Goal: Task Accomplishment & Management: Use online tool/utility

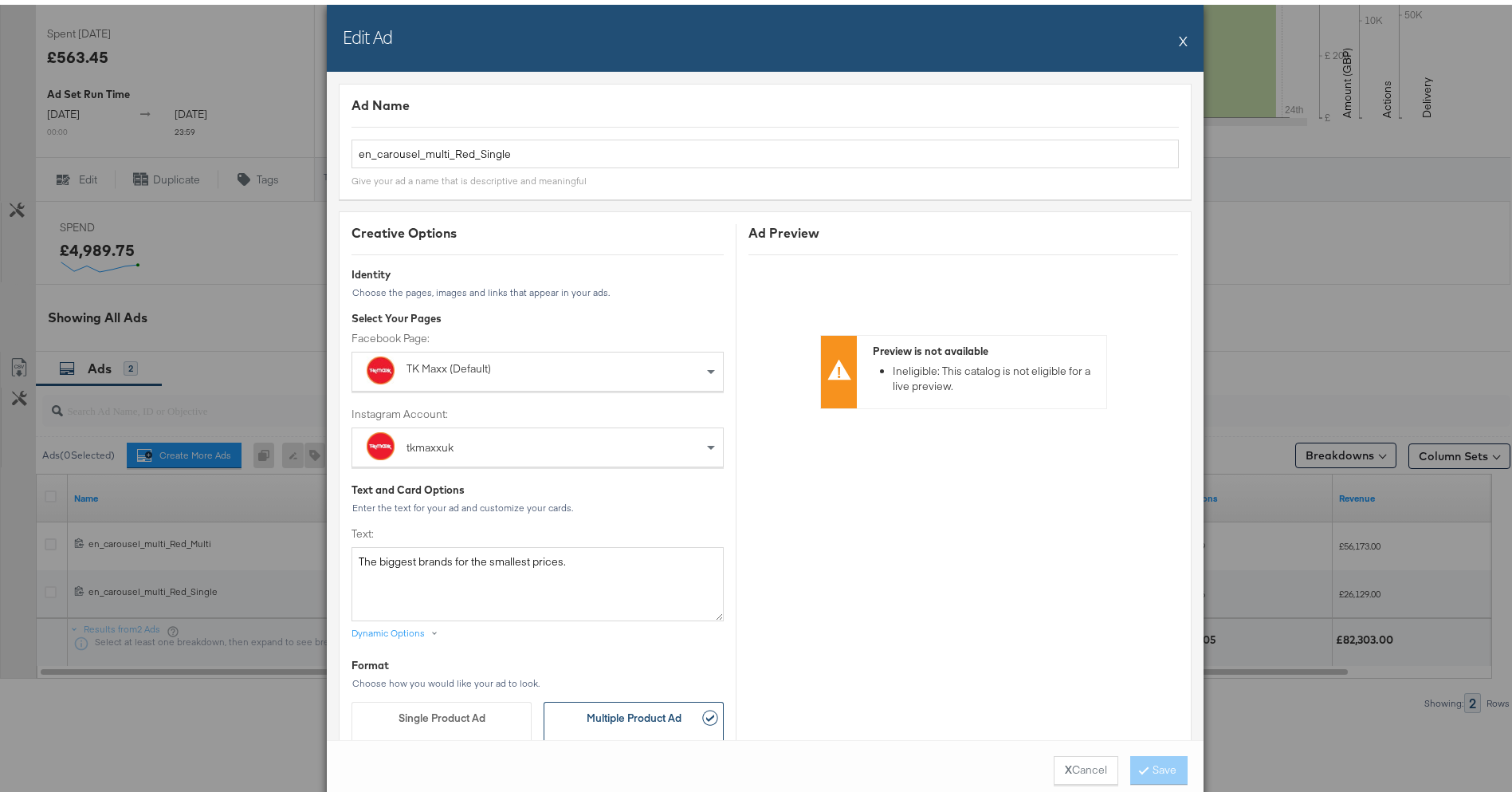
scroll to position [1539, 0]
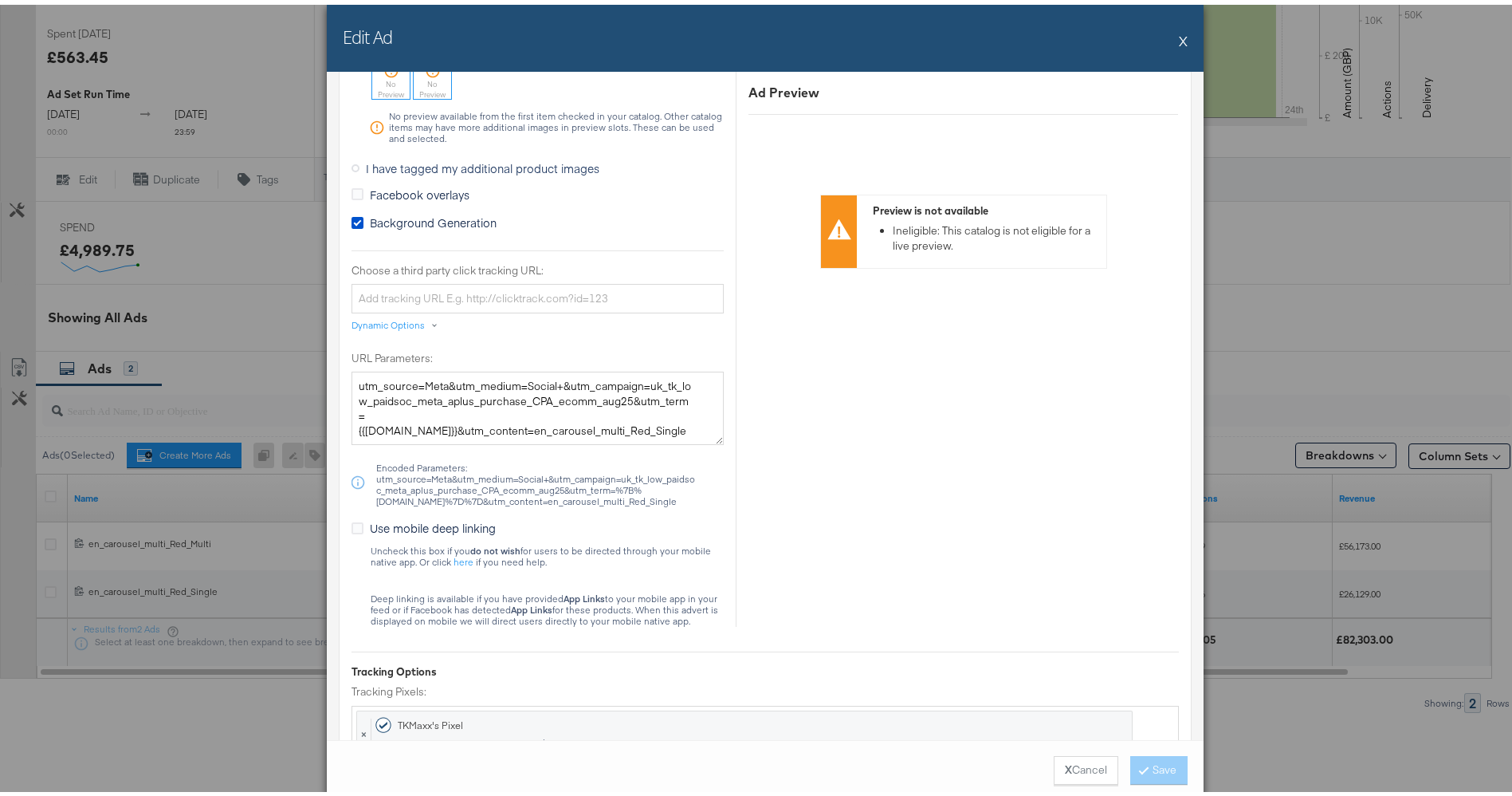
click at [1179, 30] on button "X" at bounding box center [1183, 36] width 9 height 32
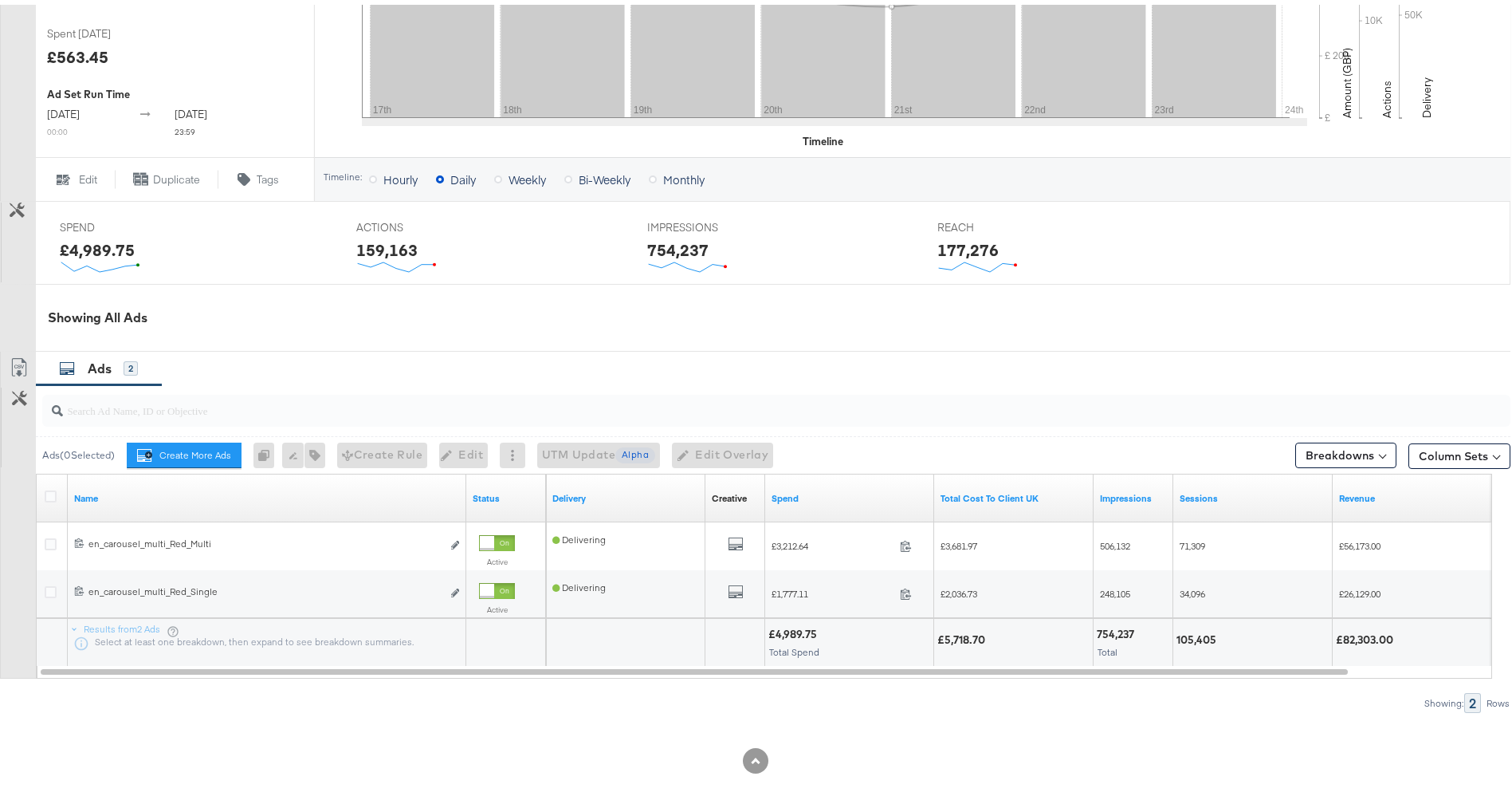
scroll to position [0, 0]
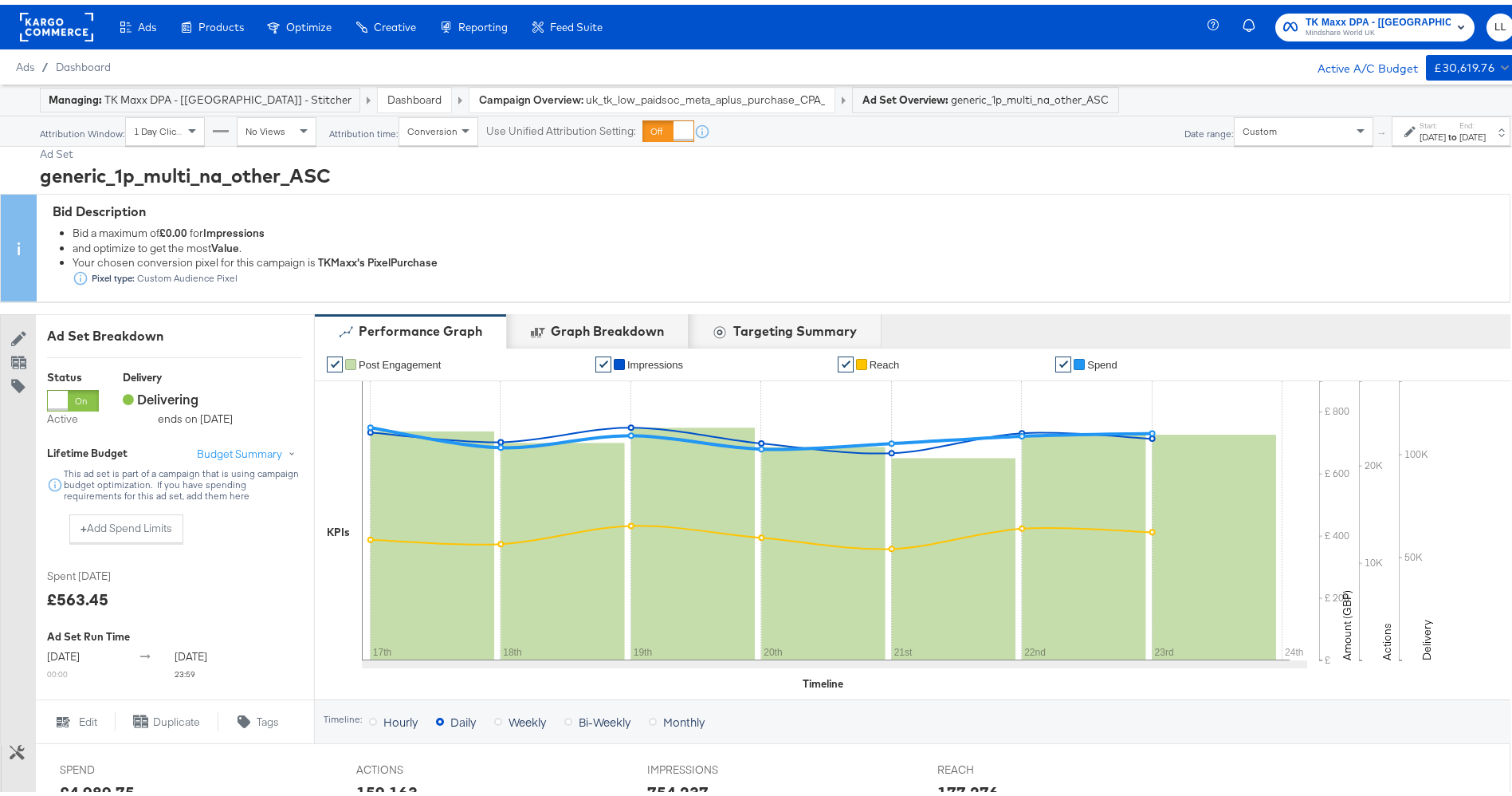
click at [89, 69] on div "Dashboard" at bounding box center [83, 62] width 55 height 15
click at [81, 65] on span "Dashboard" at bounding box center [83, 62] width 56 height 13
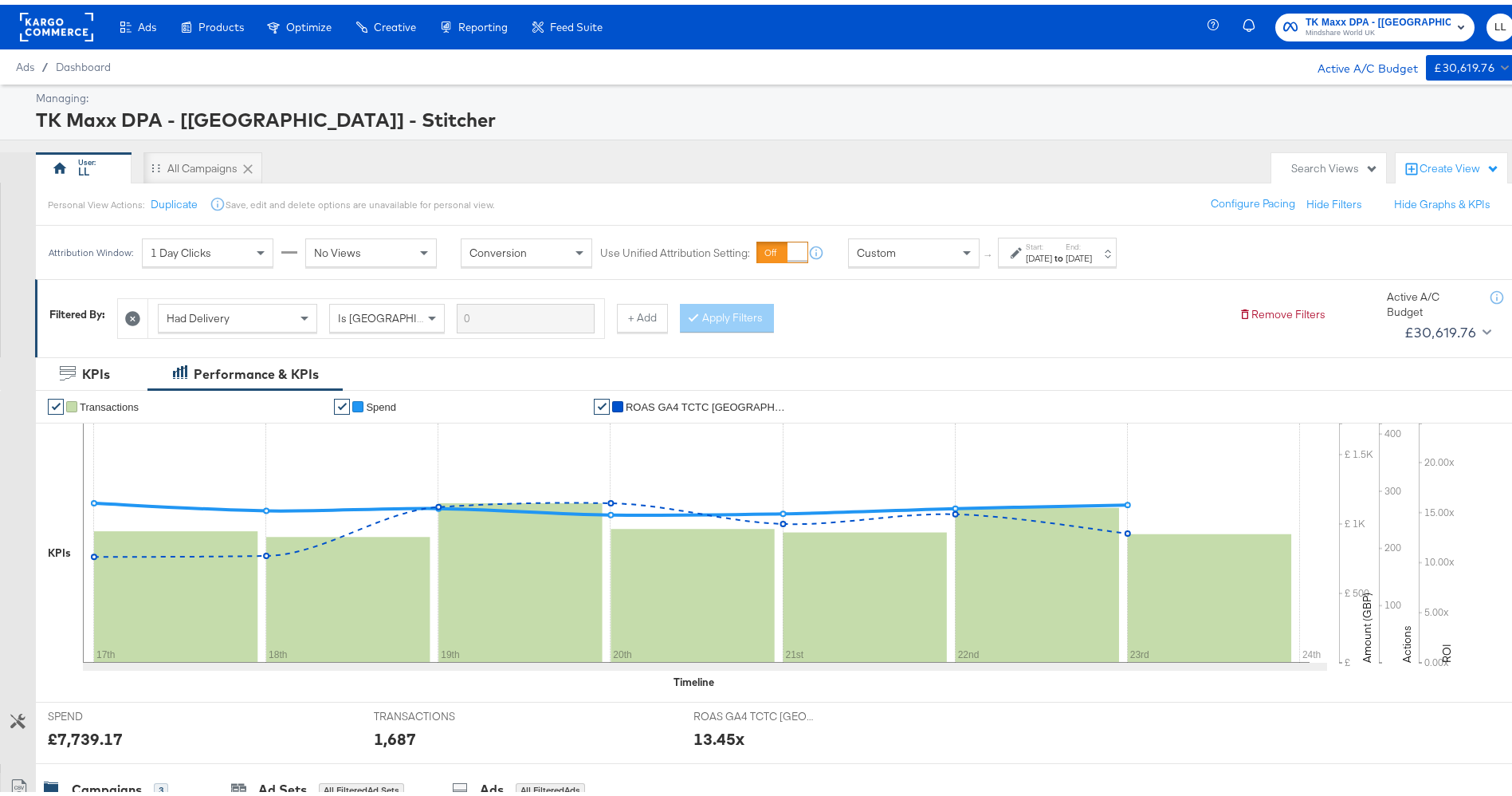
click at [1052, 253] on div "[DATE]" at bounding box center [1039, 254] width 27 height 13
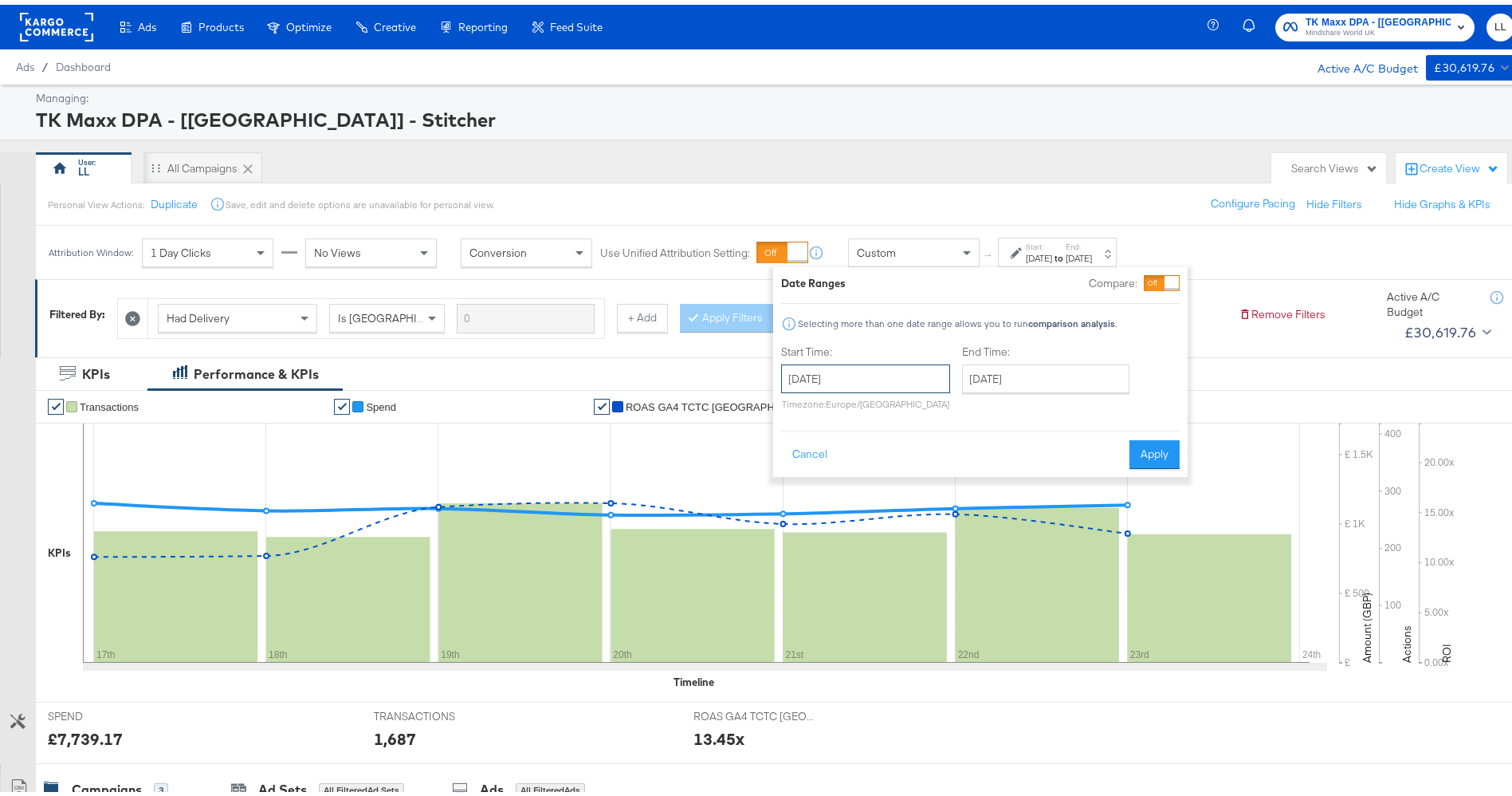
click at [827, 376] on input "[DATE]" at bounding box center [866, 374] width 169 height 29
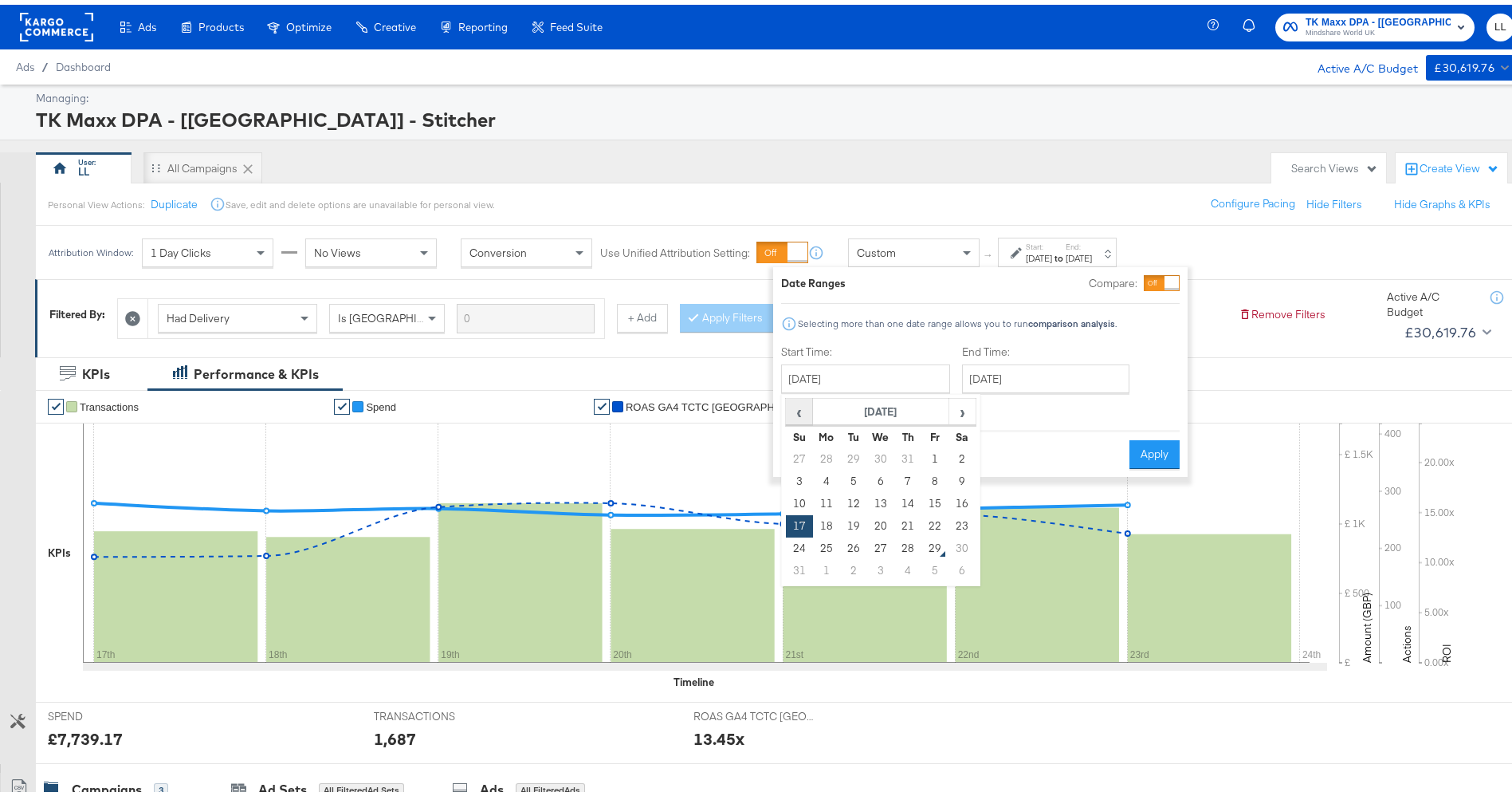
click at [800, 415] on span "‹" at bounding box center [799, 406] width 25 height 24
click at [800, 409] on span "‹" at bounding box center [799, 406] width 25 height 24
click at [857, 495] on td "13" at bounding box center [854, 499] width 27 height 23
type input "[DATE]"
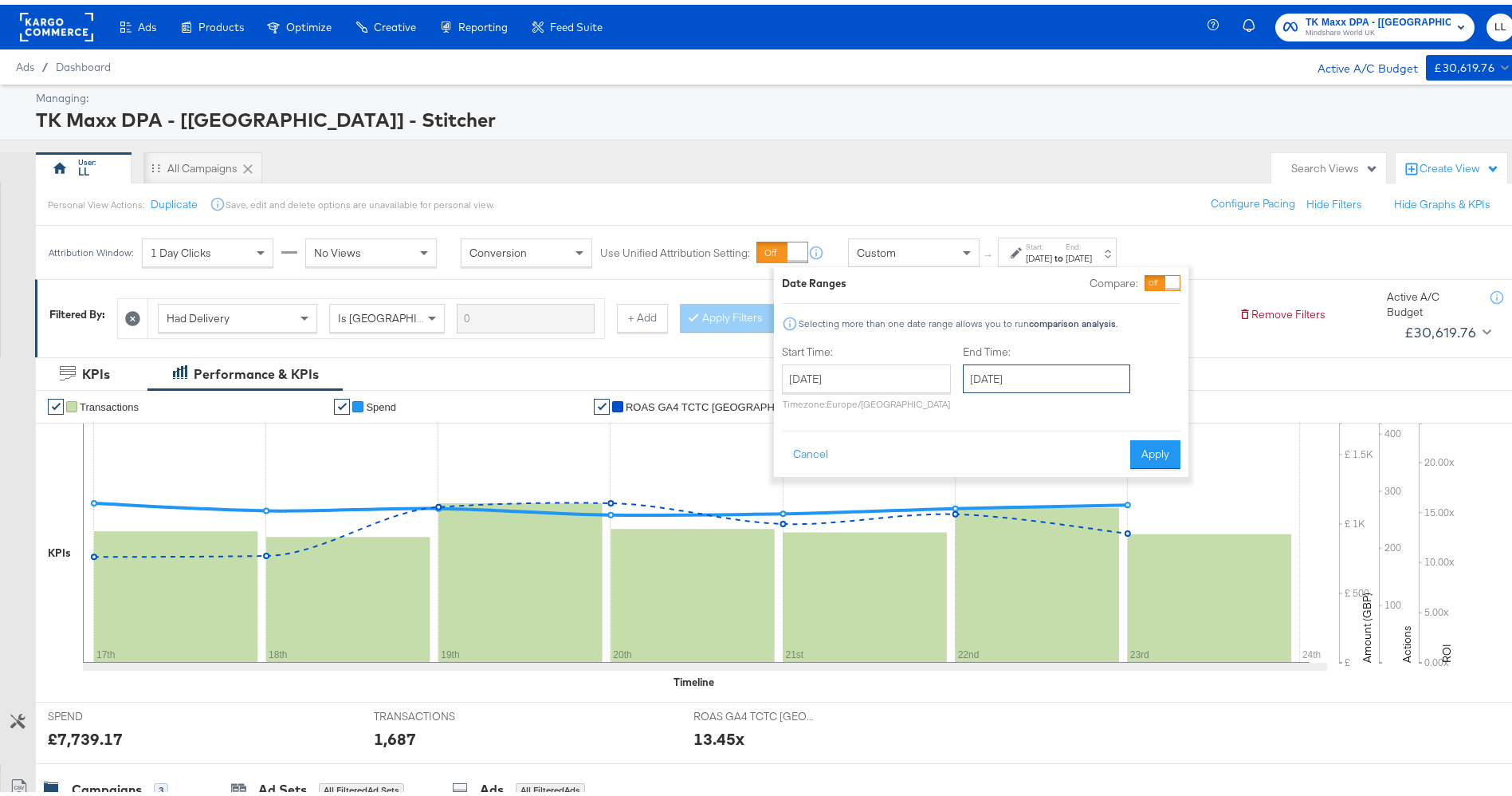
click at [1028, 374] on input "[DATE]" at bounding box center [1047, 374] width 167 height 29
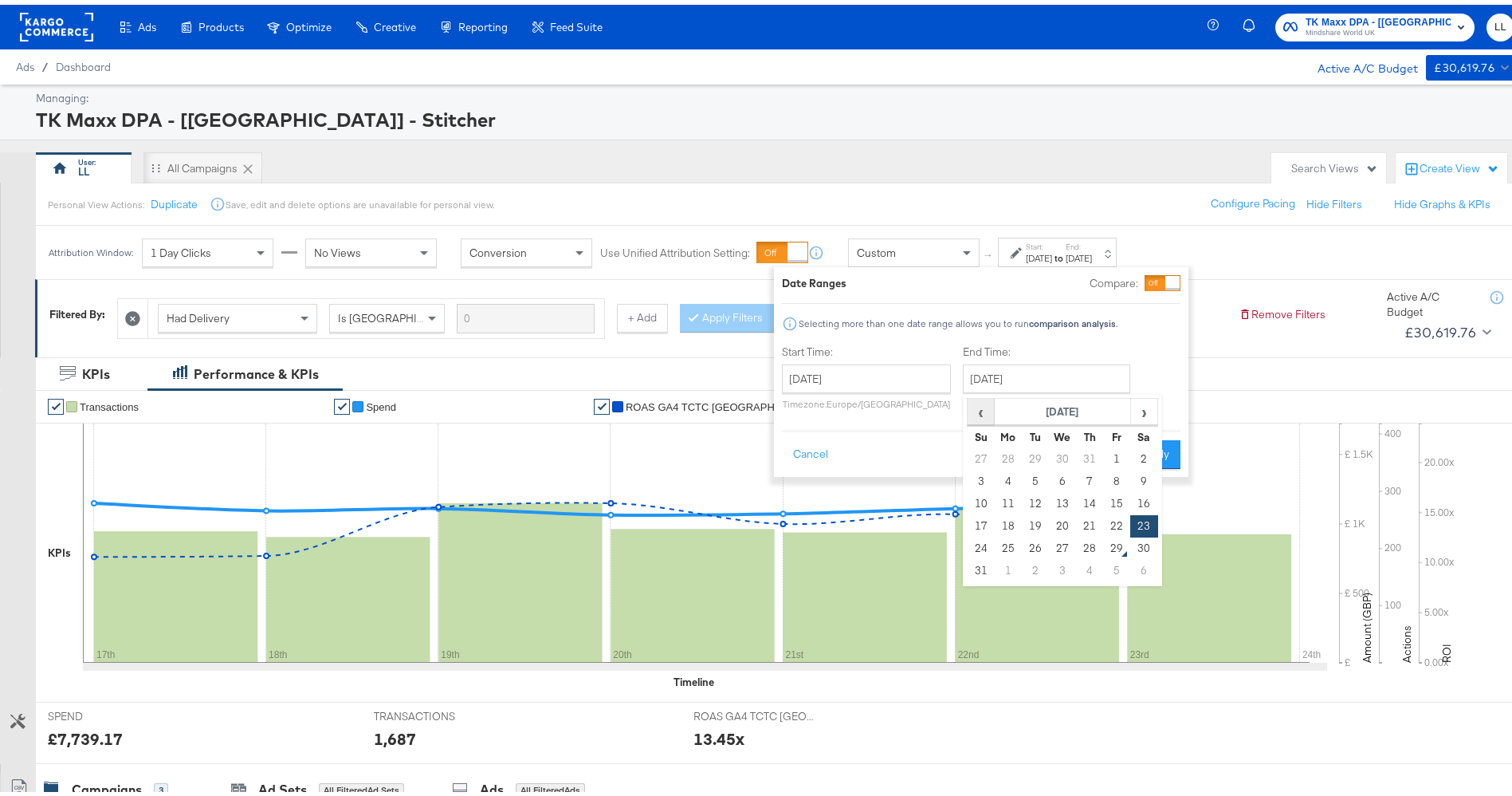
click at [981, 406] on span "‹" at bounding box center [981, 406] width 25 height 24
click at [1035, 499] on td "13" at bounding box center [1036, 499] width 27 height 23
type input "[DATE]"
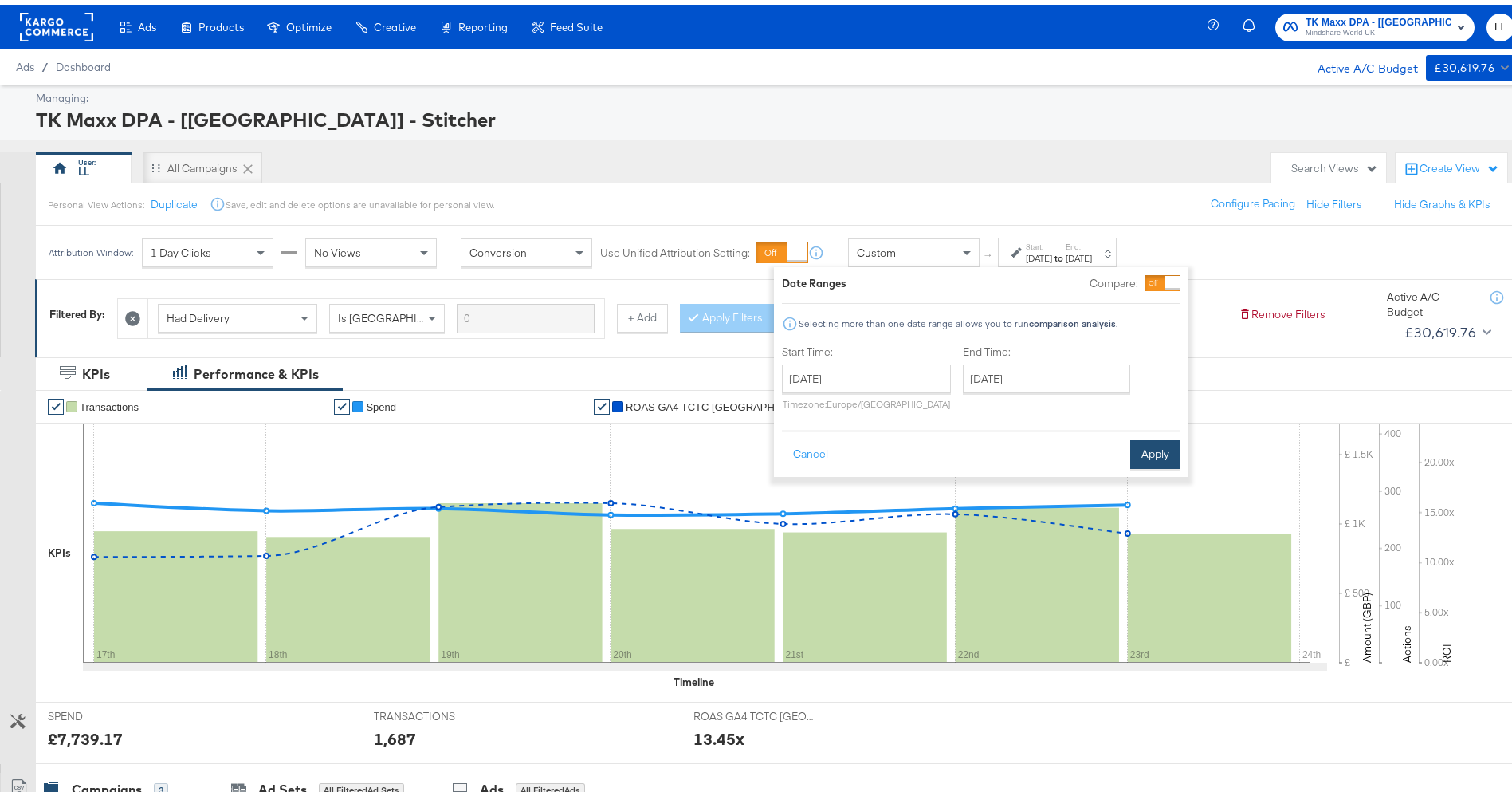
click at [1138, 452] on button "Apply" at bounding box center [1156, 450] width 50 height 29
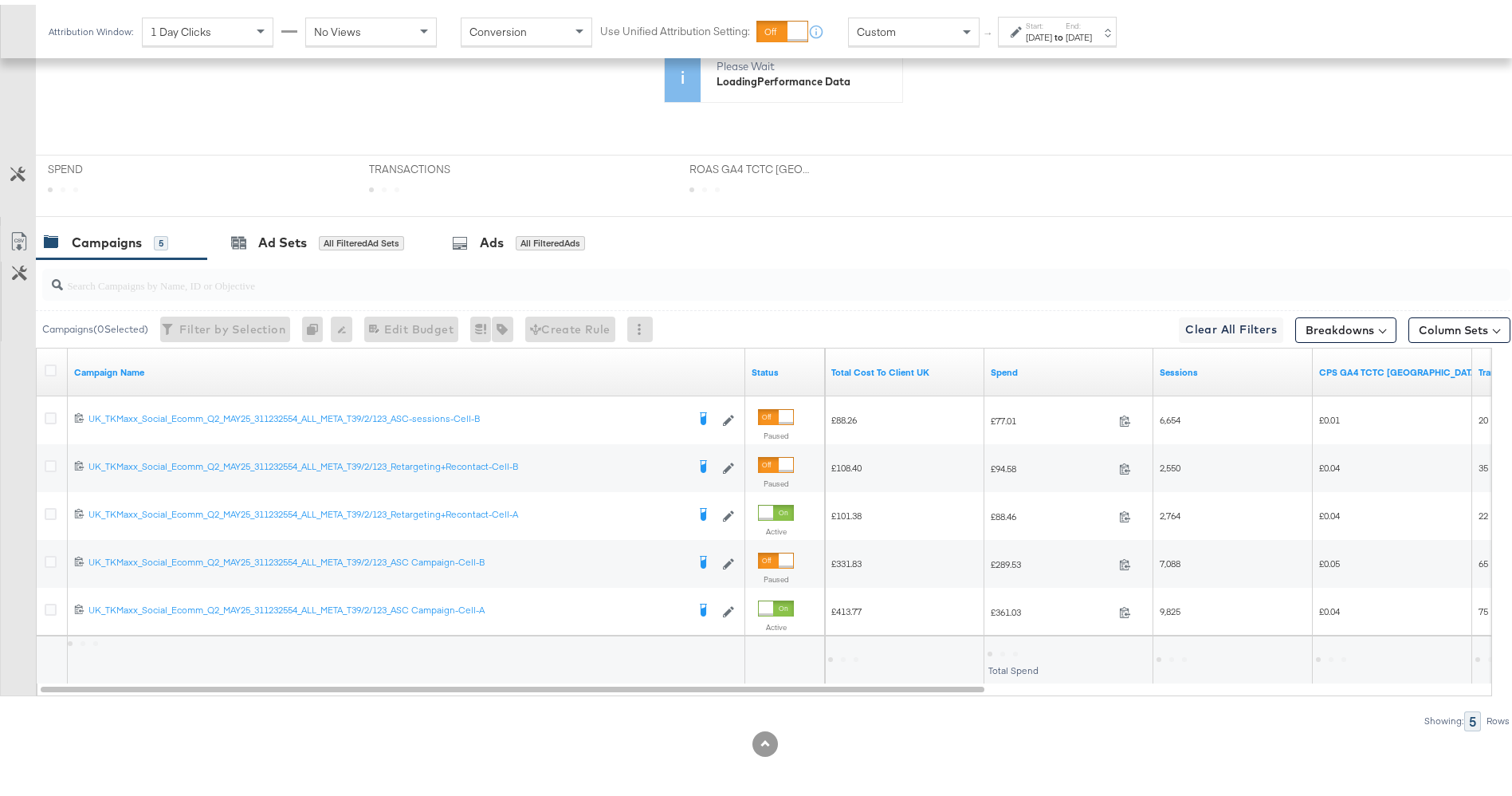
scroll to position [547, 0]
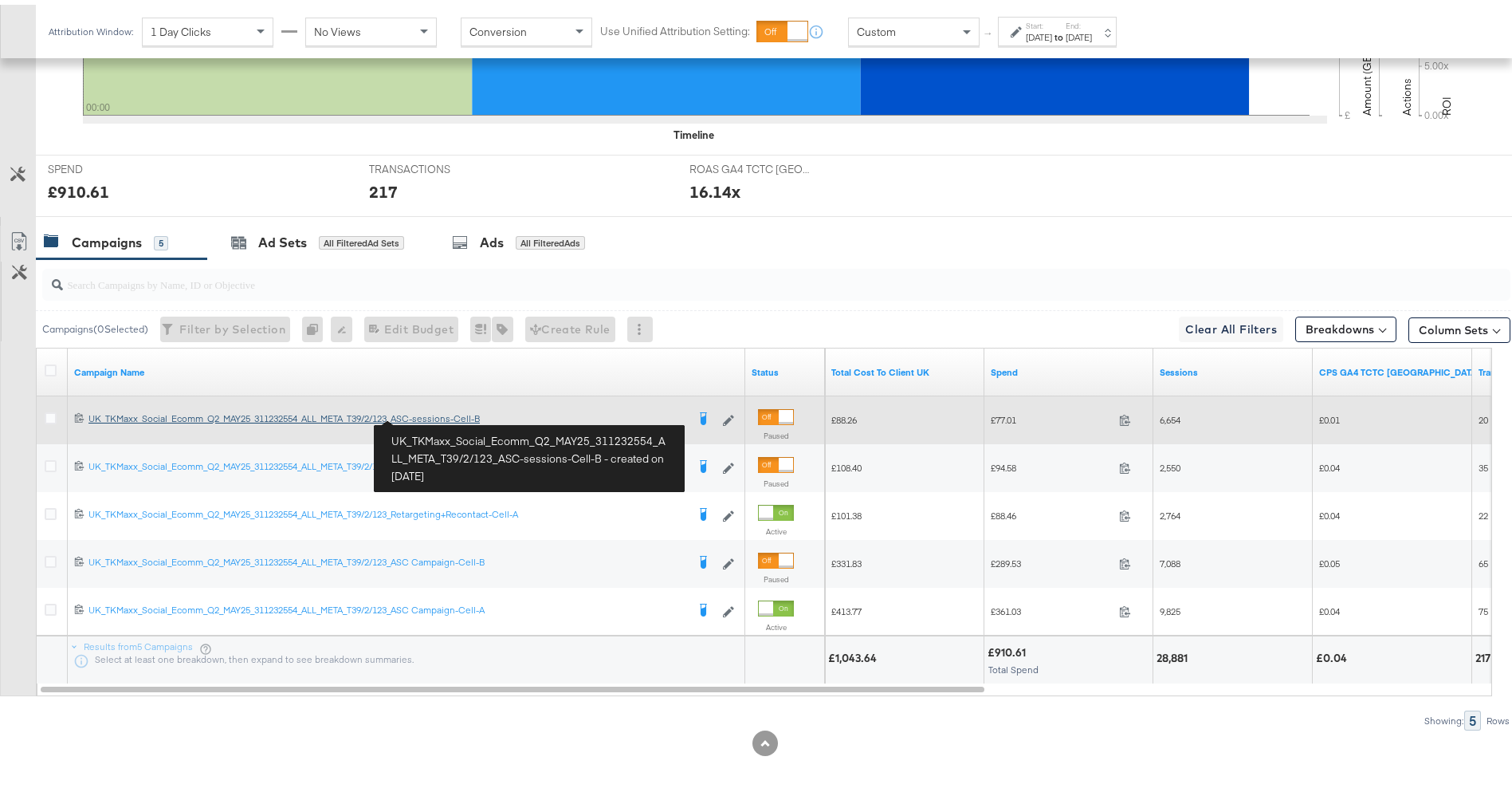
click at [434, 412] on div "UK_TKMaxx_Social_Ecomm_Q2_MAY25_311232554_ALL_META_T39/2/123_ASC-sessions-Cell-…" at bounding box center [388, 414] width 598 height 13
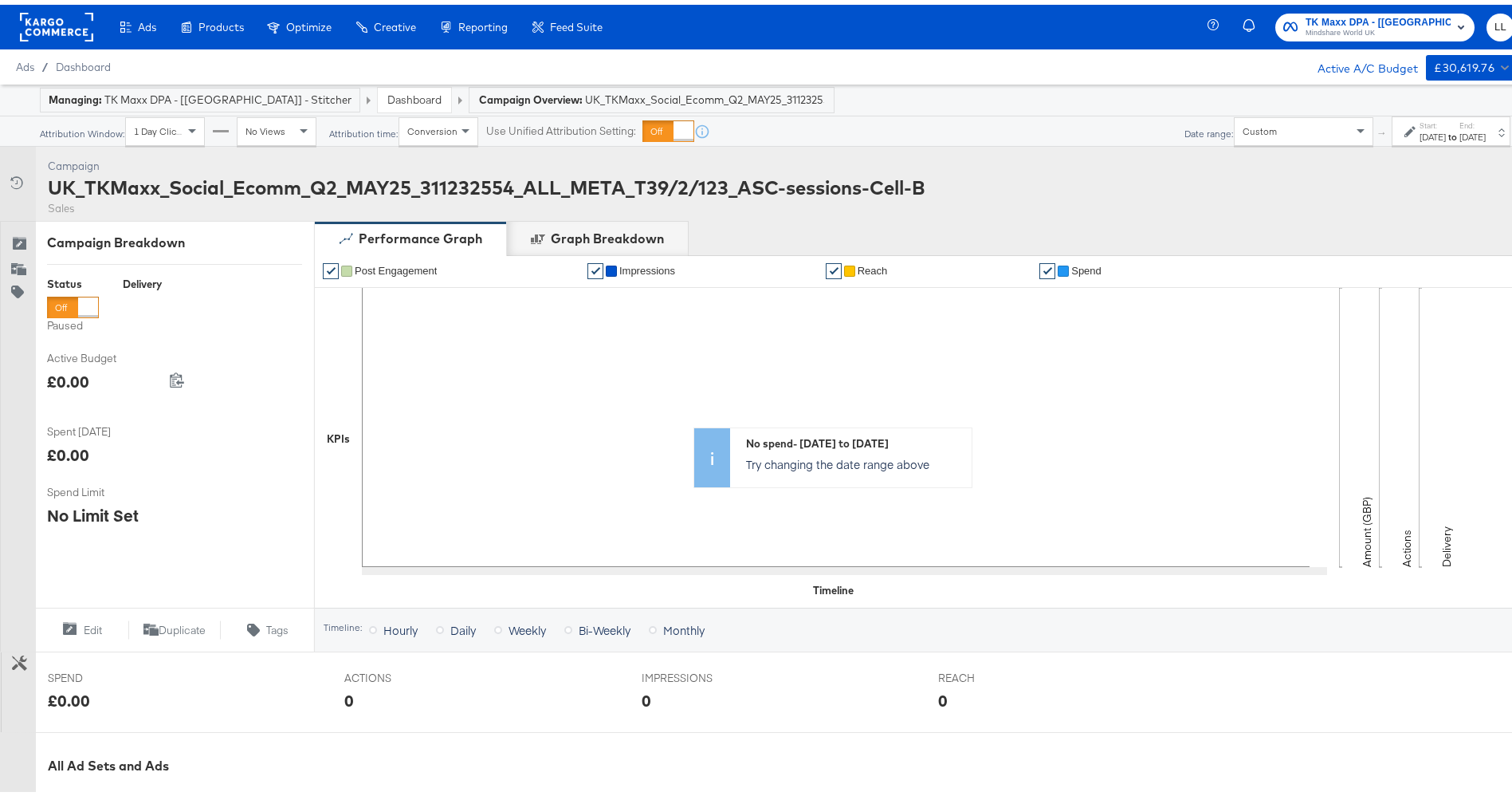
scroll to position [410, 0]
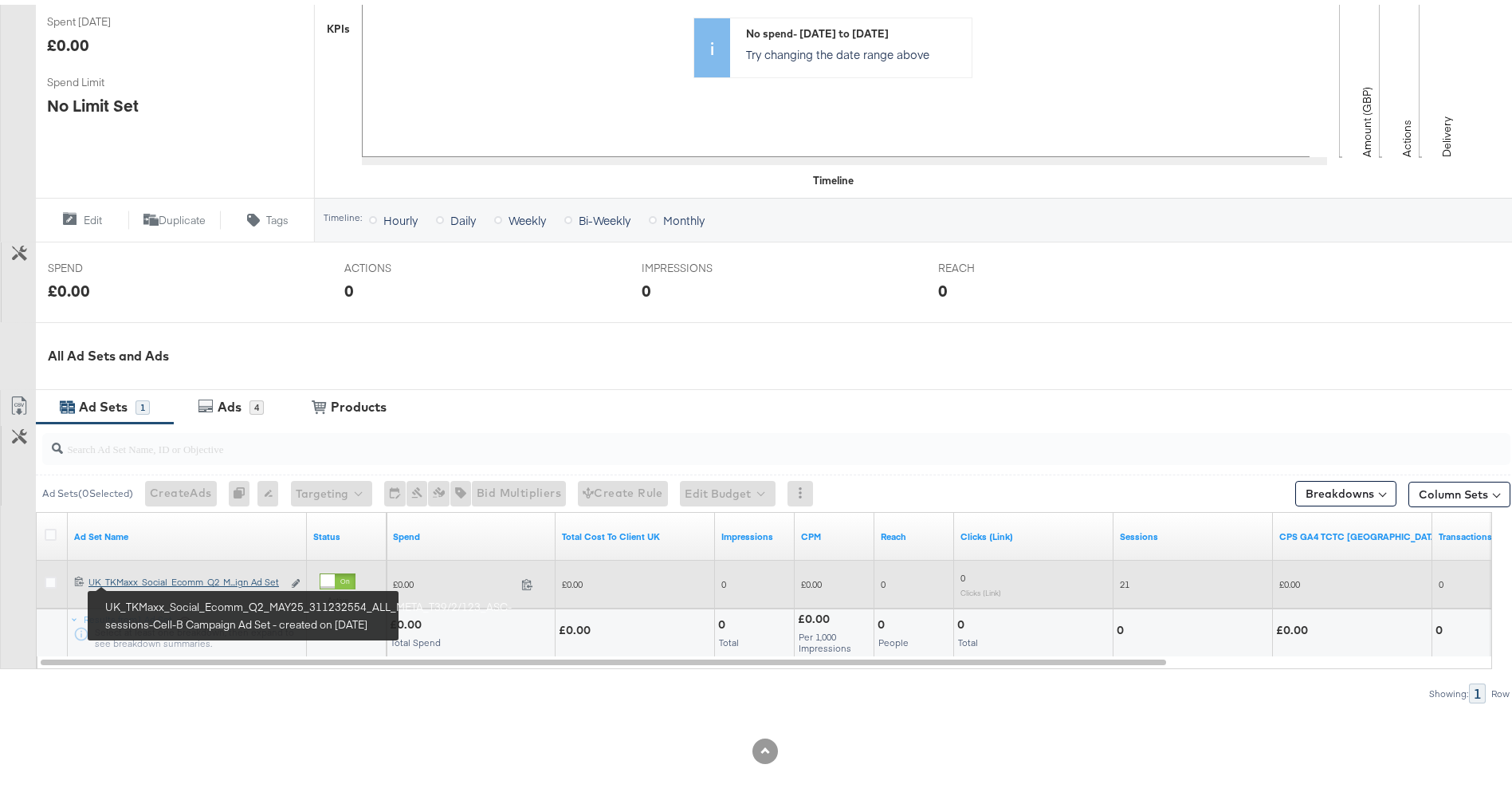
click at [146, 577] on div "UK_TKMaxx_Social_Ecomm_Q2_MAY25_311232554_ALL_META_T39/2/123_ASC-sessions-Cell-…" at bounding box center [186, 577] width 194 height 13
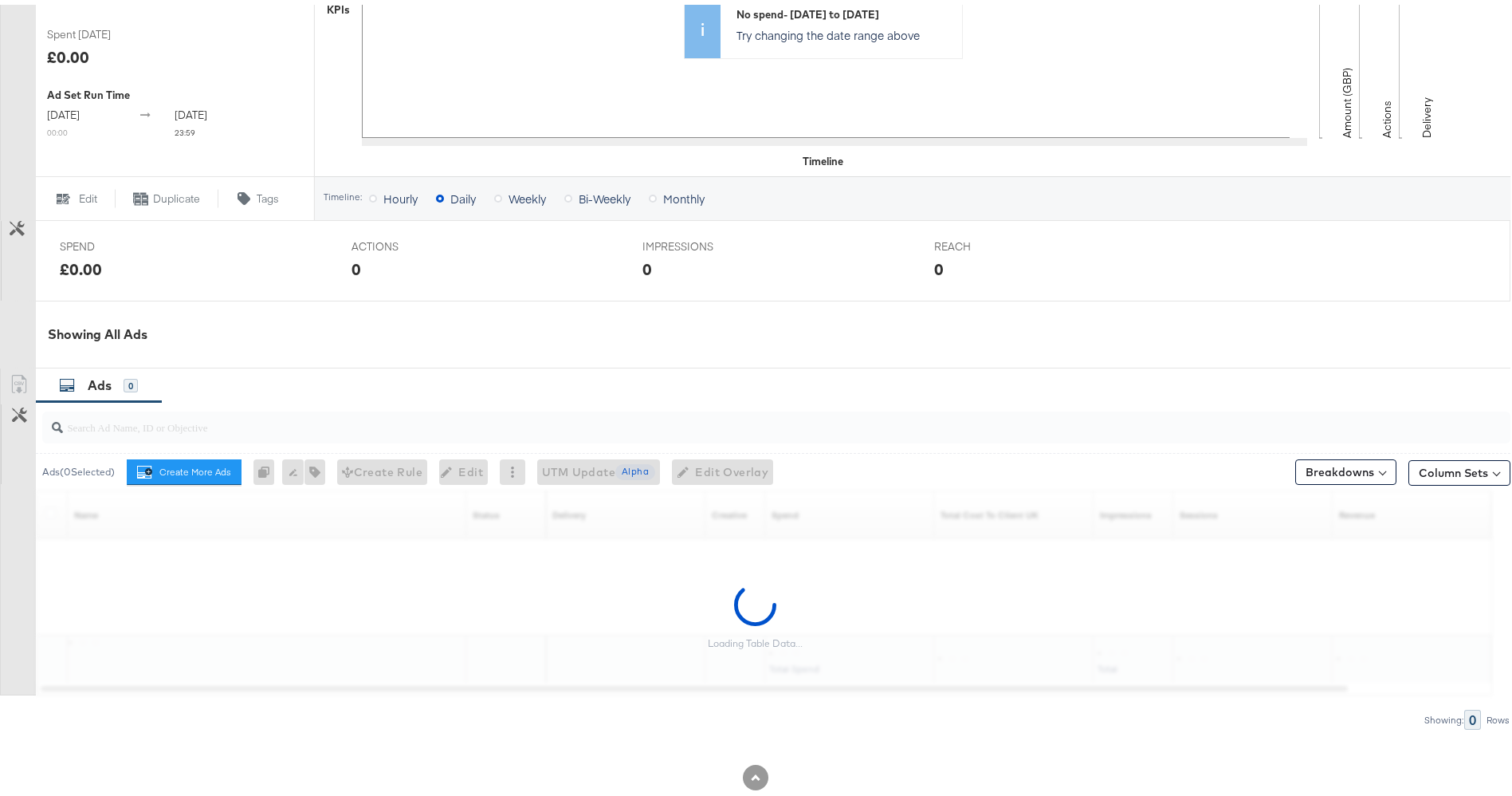
scroll to position [534, 0]
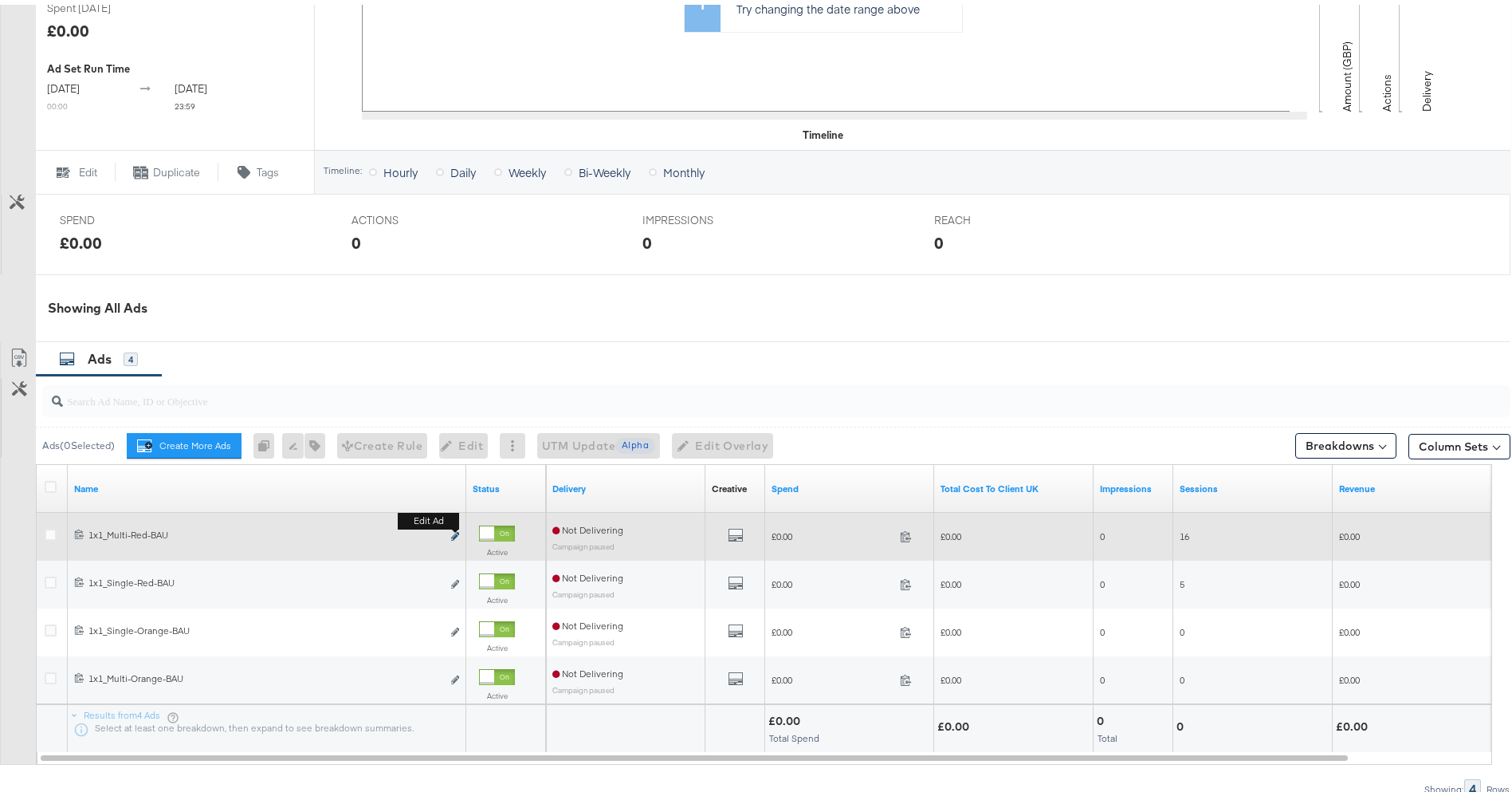
click at [451, 529] on button "Edit ad" at bounding box center [455, 532] width 10 height 17
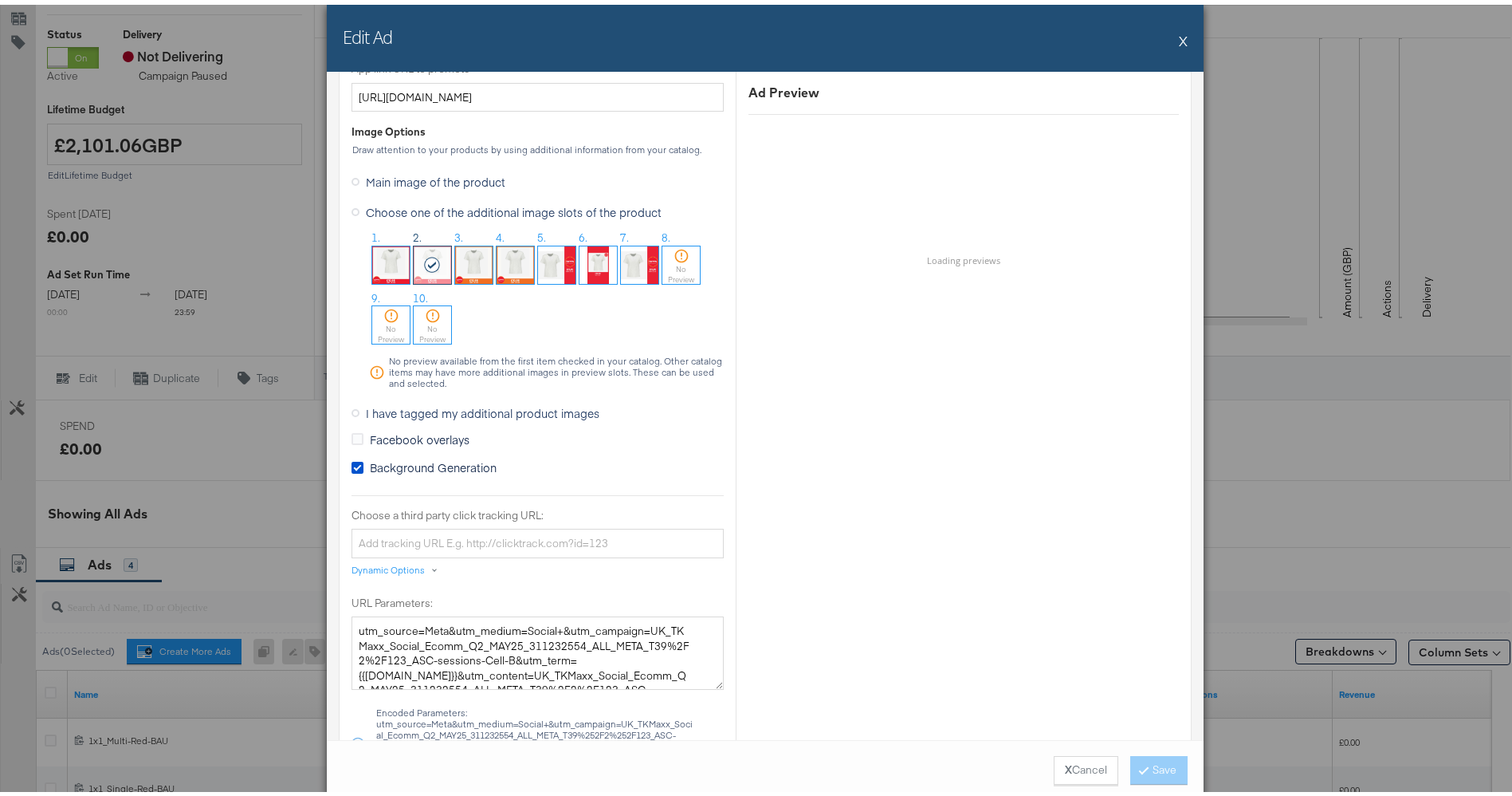
scroll to position [1290, 0]
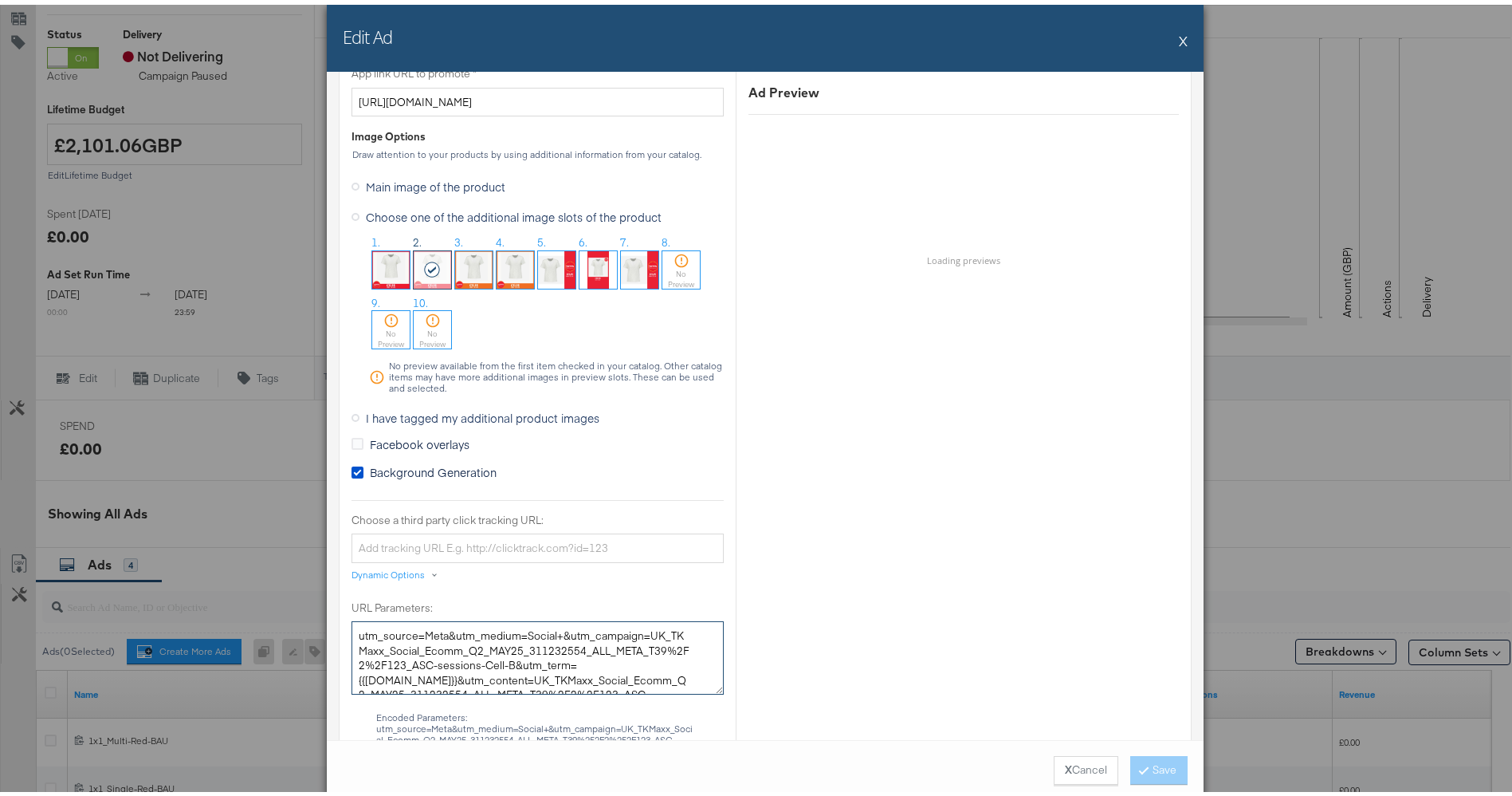
click at [497, 668] on textarea "utm_source=Meta&utm_medium=Social+&utm_campaign=UK_TKMaxx_Social_Ecomm_Q2_MAY25…" at bounding box center [537, 653] width 373 height 74
